Goal: Find specific page/section: Find specific page/section

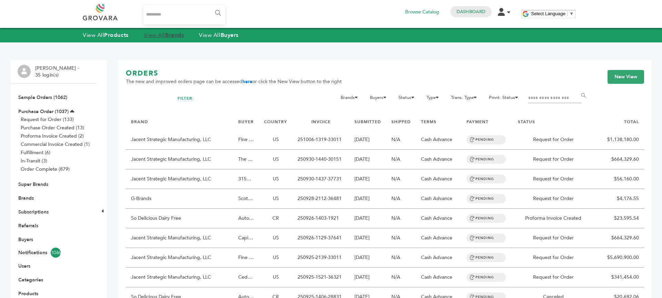
click at [175, 35] on strong "Brands" at bounding box center [174, 35] width 19 height 8
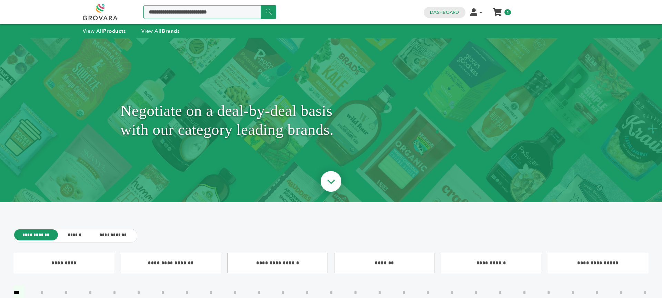
click at [188, 13] on input "Search a product or brand..." at bounding box center [209, 12] width 133 height 14
type input "********"
click at [531, 41] on div "Negotiate on a deal-by-deal basis with our category leading brands." at bounding box center [331, 120] width 662 height 164
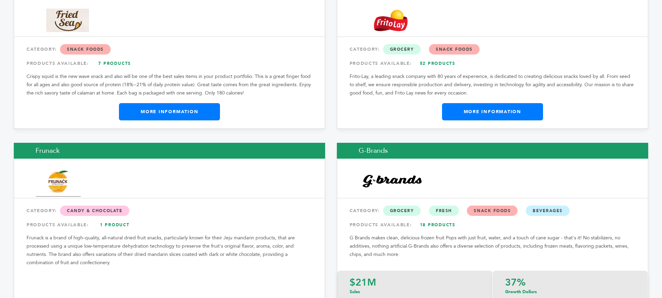
scroll to position [4112, 0]
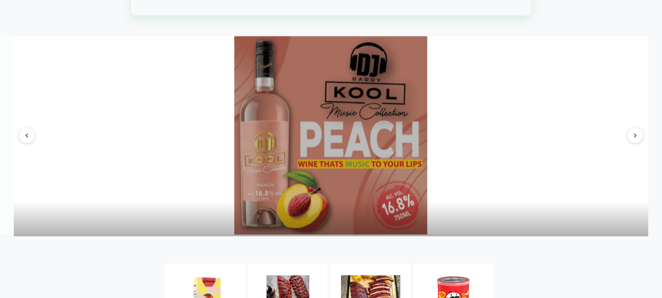
scroll to position [1021, 0]
click at [637, 143] on button at bounding box center [636, 135] width 16 height 16
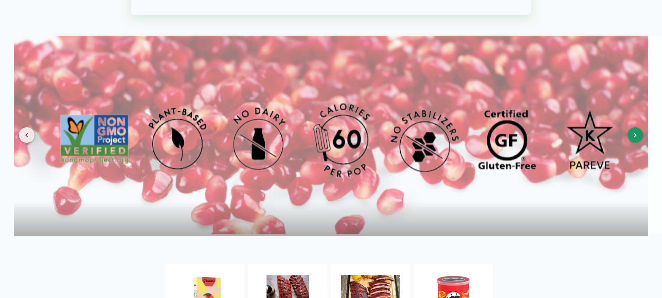
click at [637, 143] on button at bounding box center [636, 135] width 16 height 16
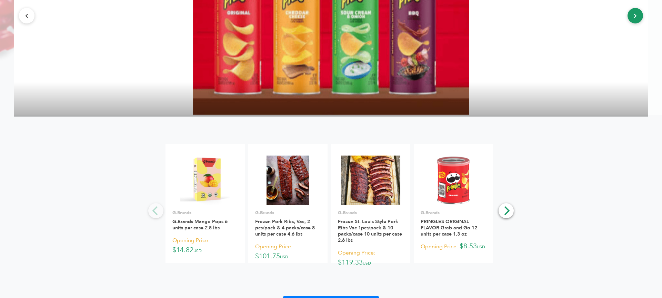
scroll to position [1159, 0]
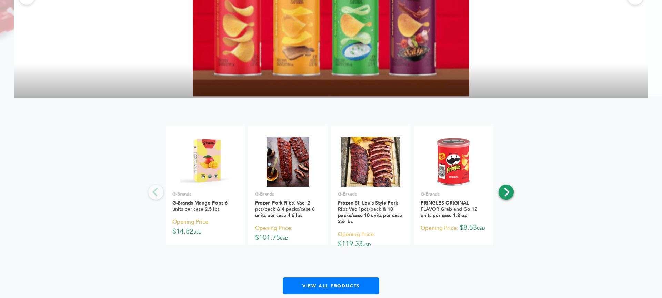
click at [509, 197] on icon "Next" at bounding box center [507, 192] width 6 height 9
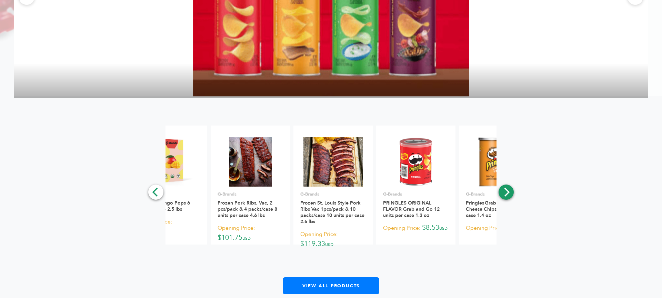
click at [509, 197] on icon "Next" at bounding box center [507, 192] width 6 height 9
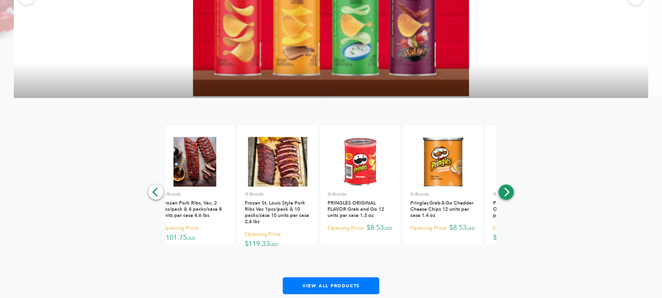
click at [509, 197] on icon "Next" at bounding box center [507, 192] width 6 height 9
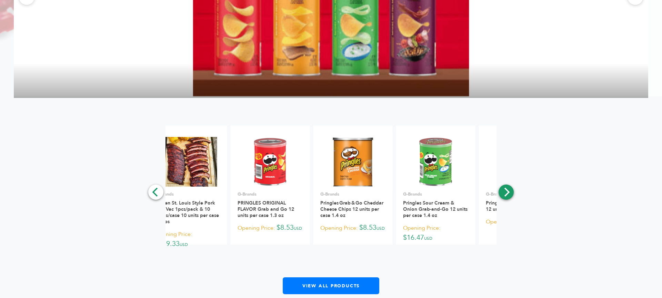
click at [509, 197] on icon "Next" at bounding box center [507, 192] width 6 height 9
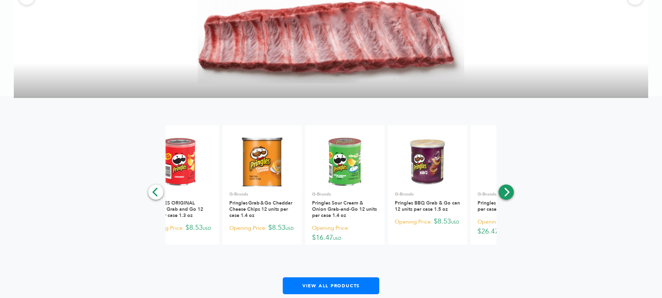
click at [509, 197] on icon "Next" at bounding box center [507, 192] width 6 height 9
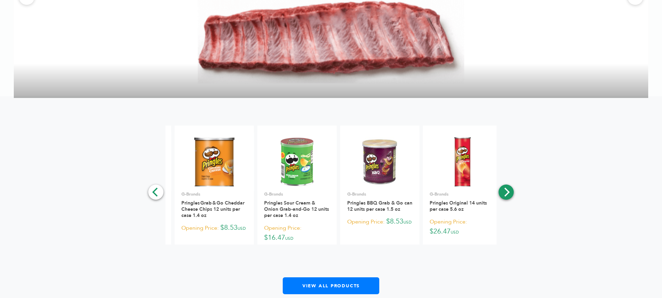
click at [509, 197] on icon "Next" at bounding box center [507, 192] width 6 height 9
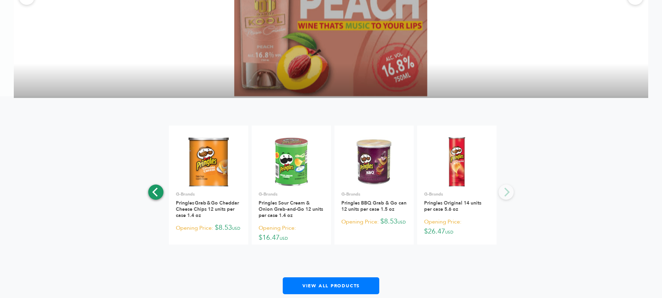
click at [153, 197] on icon "Previous" at bounding box center [155, 192] width 9 height 9
click at [510, 209] on div "**********" at bounding box center [331, 210] width 634 height 169
click at [508, 197] on icon "Next" at bounding box center [507, 192] width 6 height 9
click at [508, 201] on div "**********" at bounding box center [331, 210] width 634 height 169
click at [159, 197] on icon "Previous" at bounding box center [155, 192] width 9 height 9
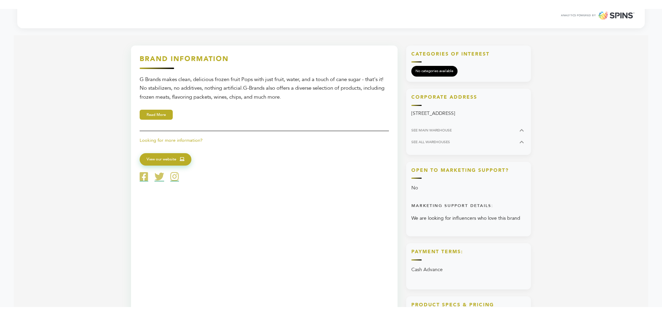
scroll to position [317, 0]
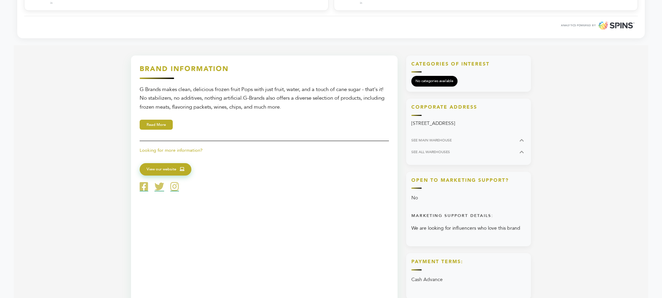
drag, startPoint x: 244, startPoint y: 96, endPoint x: 289, endPoint y: 111, distance: 46.5
click at [289, 111] on div "G Brands makes clean, delicious frozen fruit Pops with just fruit, water, and a…" at bounding box center [264, 98] width 249 height 27
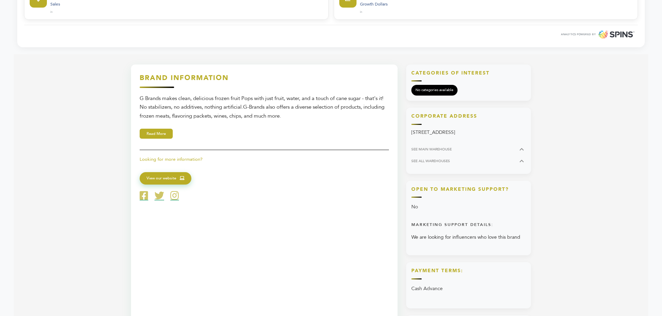
click at [307, 147] on div "Brand Information G Brands makes clean, delicious frozen fruit Pops with just f…" at bounding box center [264, 136] width 249 height 127
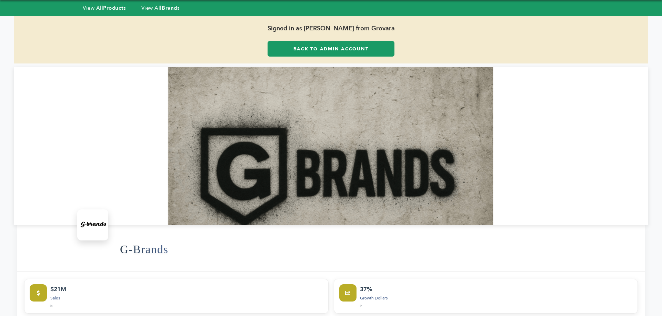
scroll to position [14, 0]
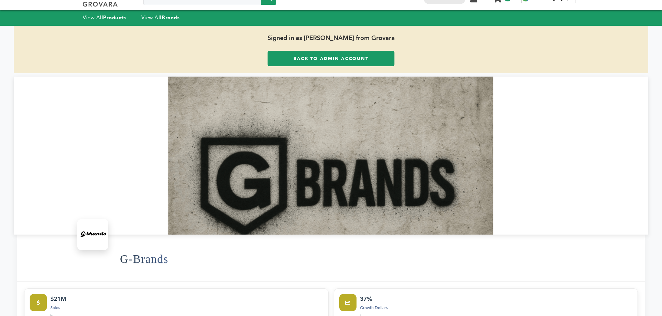
click at [296, 53] on link "Back to Admin Account" at bounding box center [331, 59] width 127 height 16
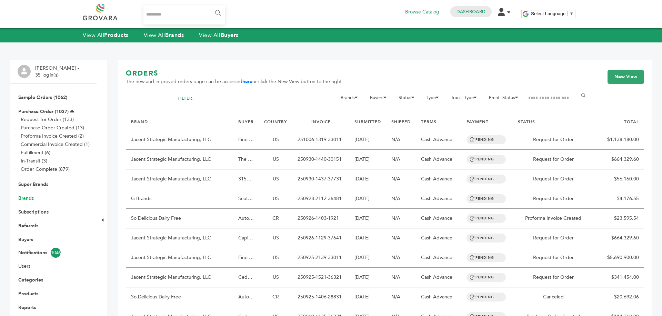
click at [30, 196] on link "Brands" at bounding box center [26, 198] width 16 height 7
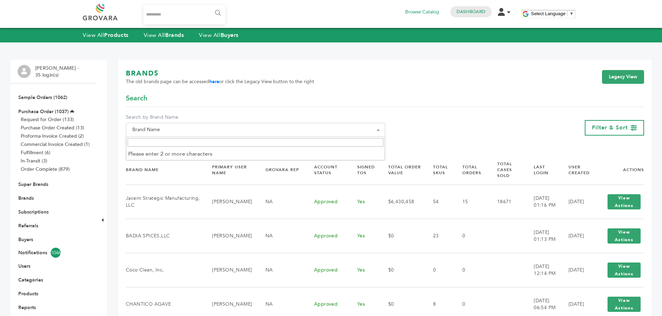
click at [159, 134] on span "Brand Name" at bounding box center [256, 130] width 252 height 10
click at [153, 139] on input "Search" at bounding box center [256, 142] width 256 height 9
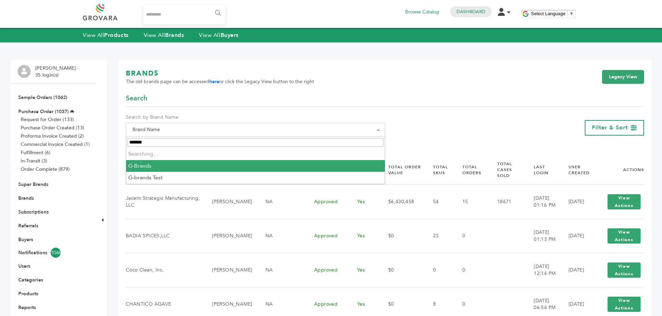
type input "********"
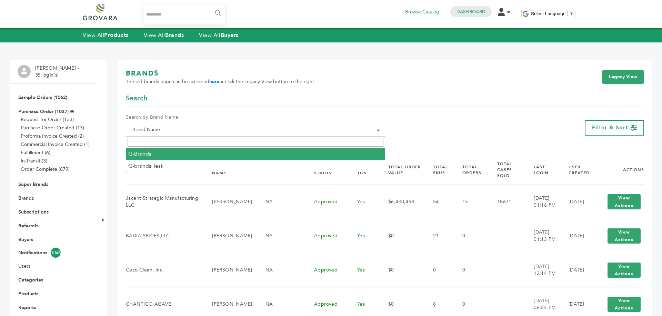
select select "********"
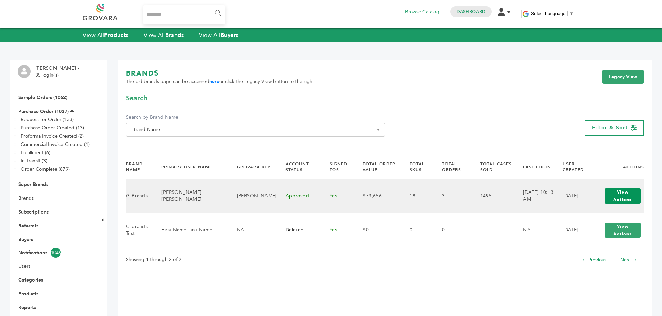
click at [605, 190] on button "View Actions" at bounding box center [623, 195] width 36 height 15
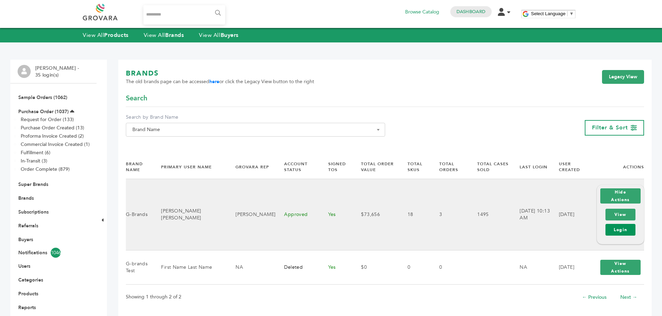
click at [622, 224] on link "Login" at bounding box center [620, 230] width 30 height 12
